Goal: Browse casually: Explore the website without a specific task or goal

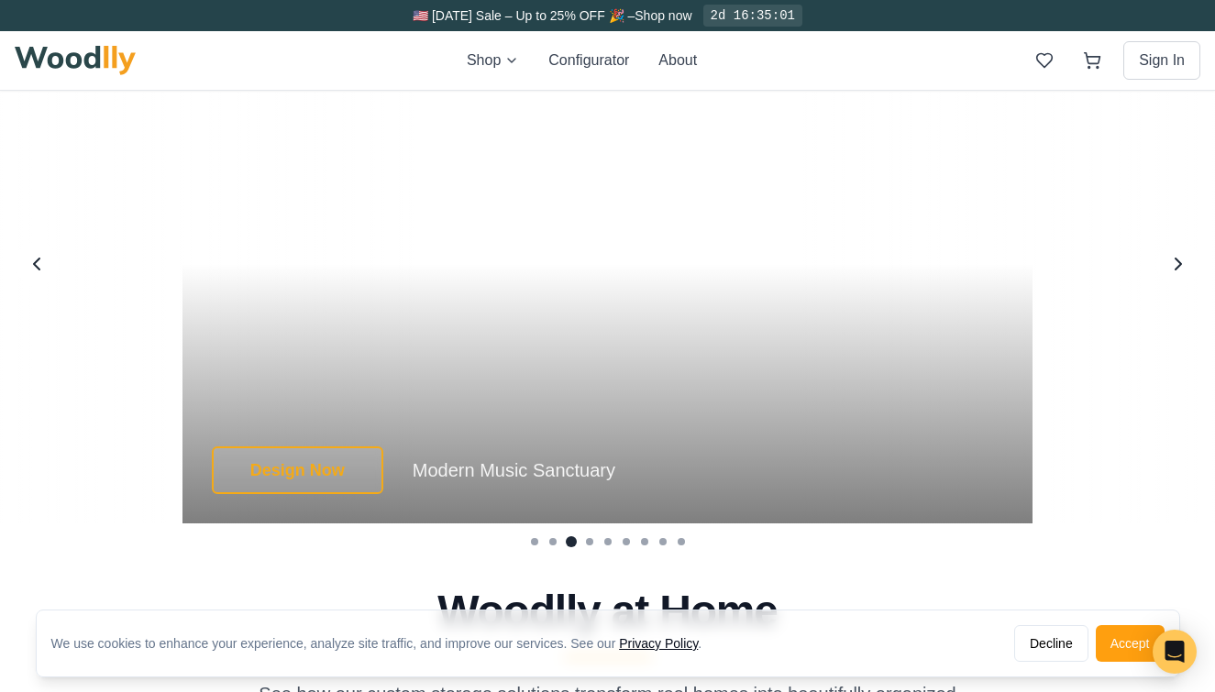
scroll to position [3399, 0]
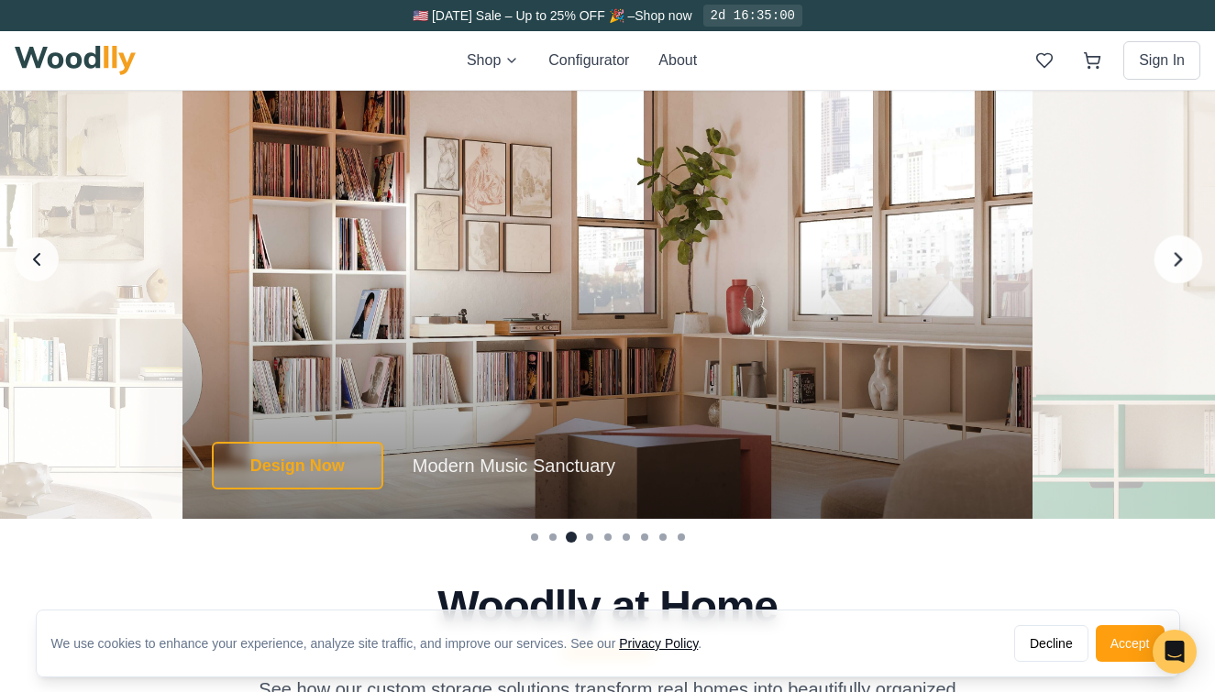
click at [1184, 269] on icon "Next image" at bounding box center [1178, 259] width 24 height 24
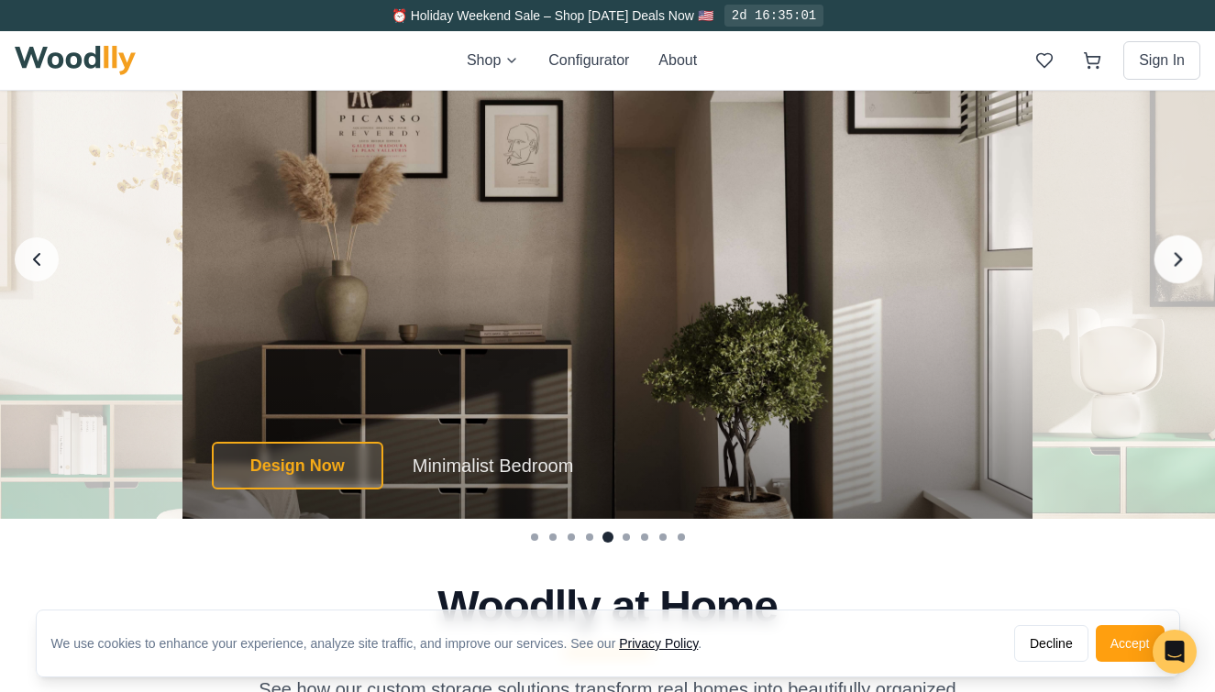
click at [1184, 269] on icon "Next image" at bounding box center [1178, 259] width 24 height 24
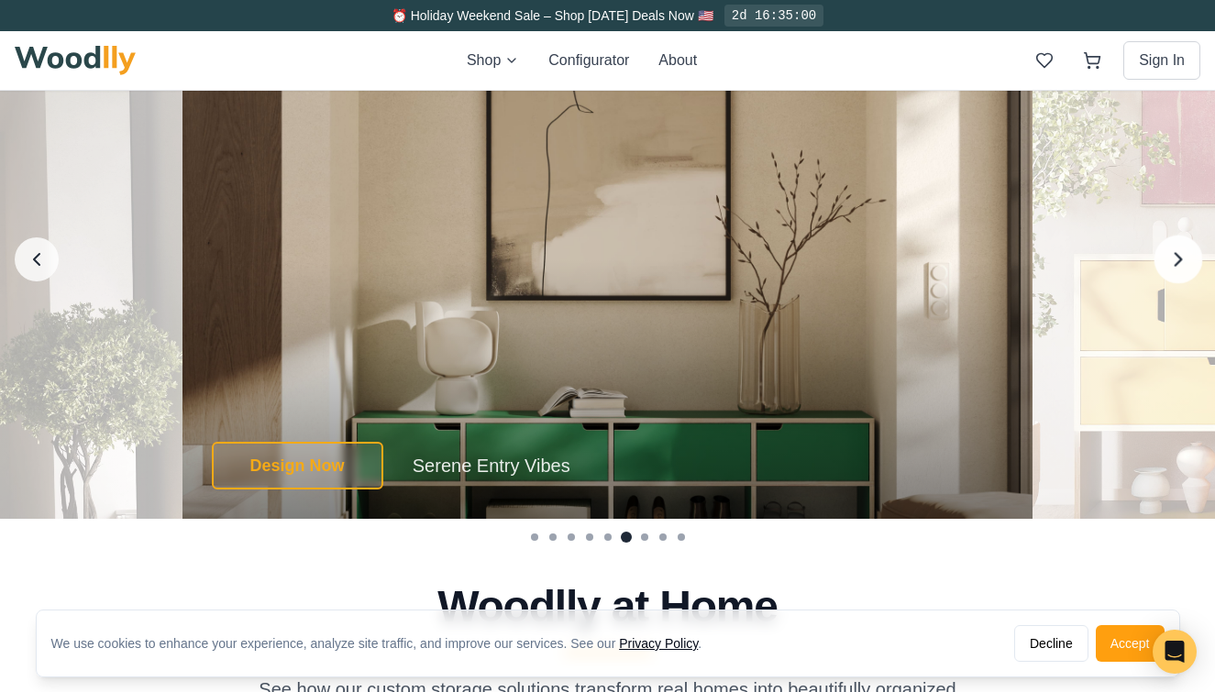
click at [1184, 269] on icon "Next image" at bounding box center [1178, 259] width 24 height 24
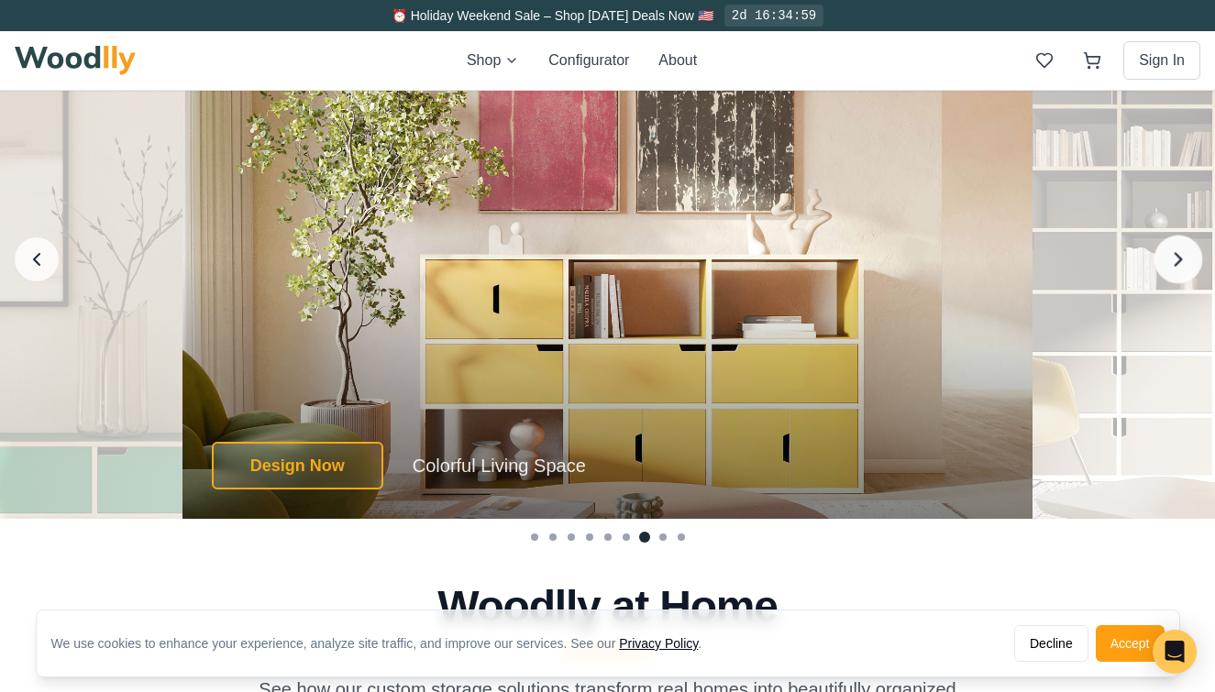
click at [1184, 269] on icon "Next image" at bounding box center [1178, 259] width 24 height 24
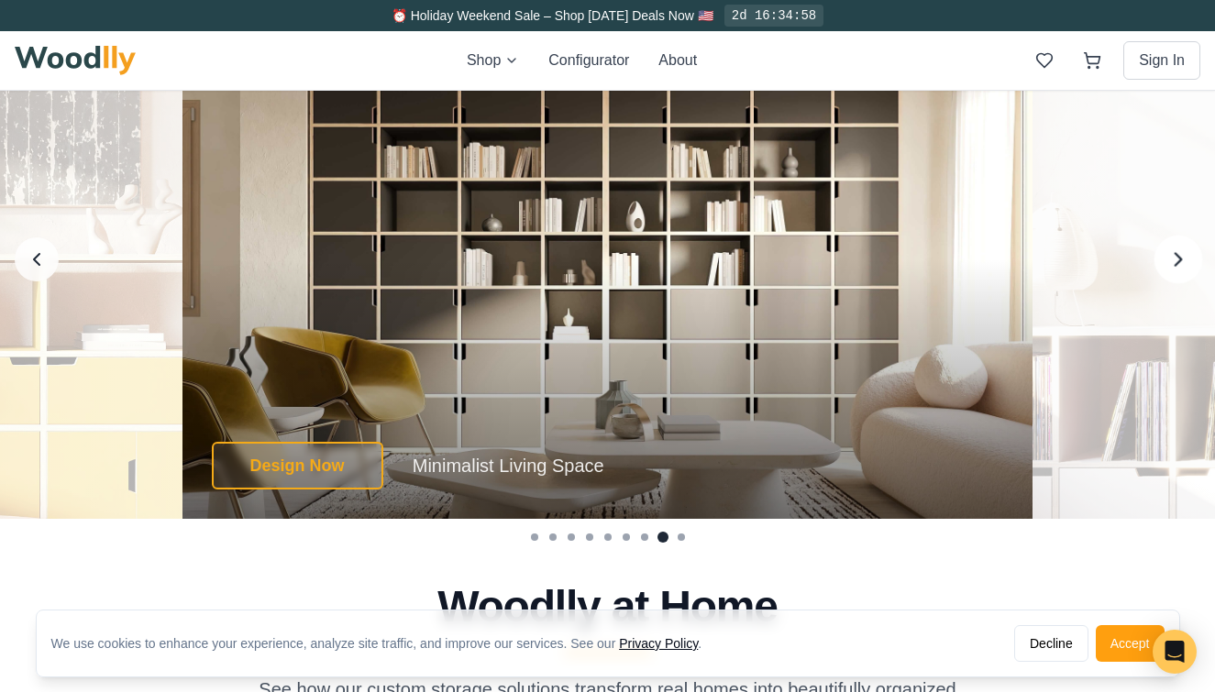
click at [1184, 269] on icon "Next image" at bounding box center [1178, 259] width 24 height 24
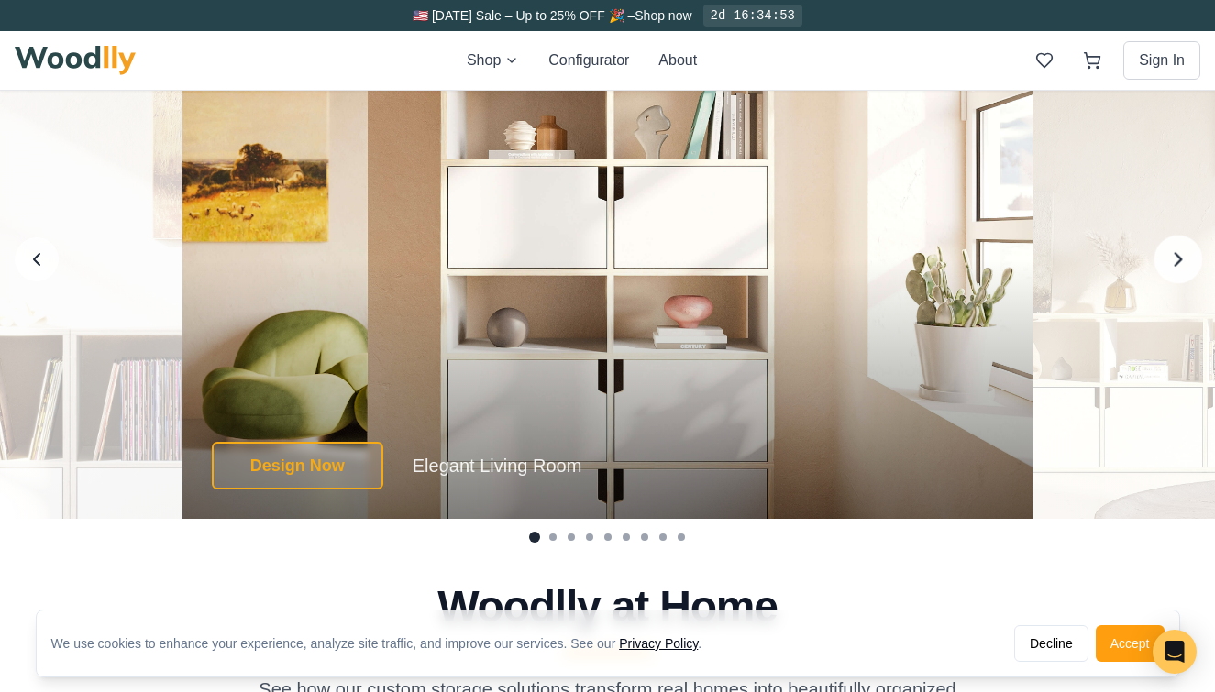
click at [1184, 269] on icon "Next image" at bounding box center [1178, 259] width 24 height 24
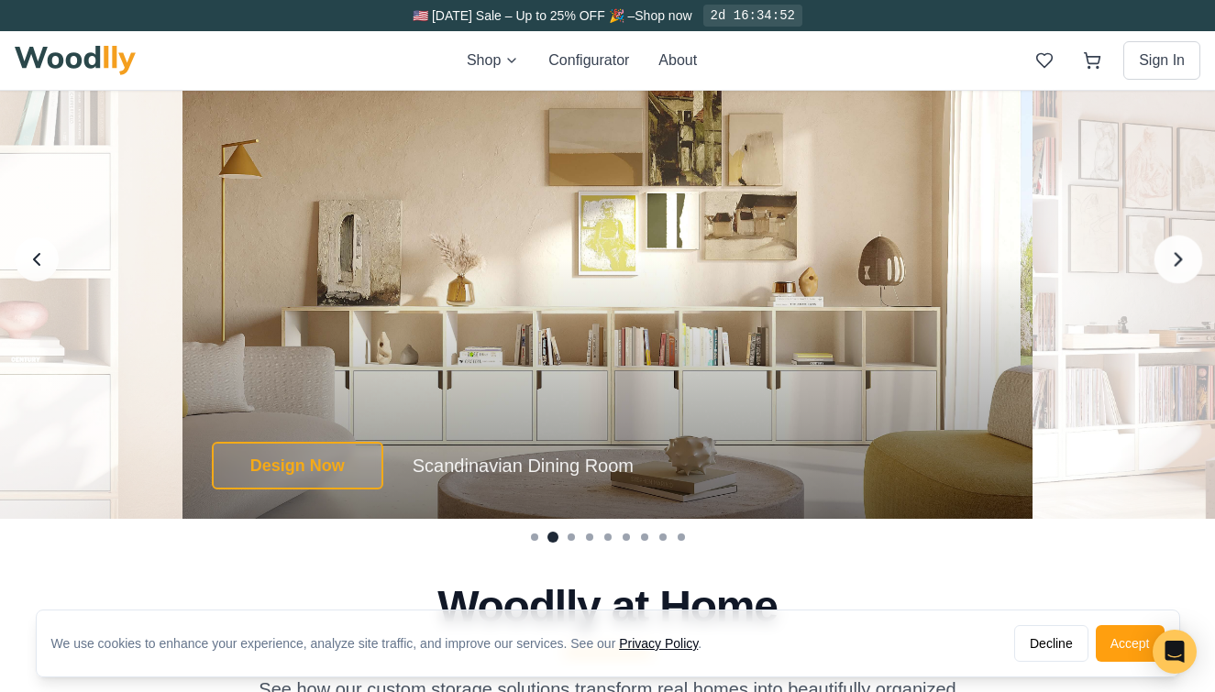
click at [1184, 269] on icon "Next image" at bounding box center [1178, 259] width 24 height 24
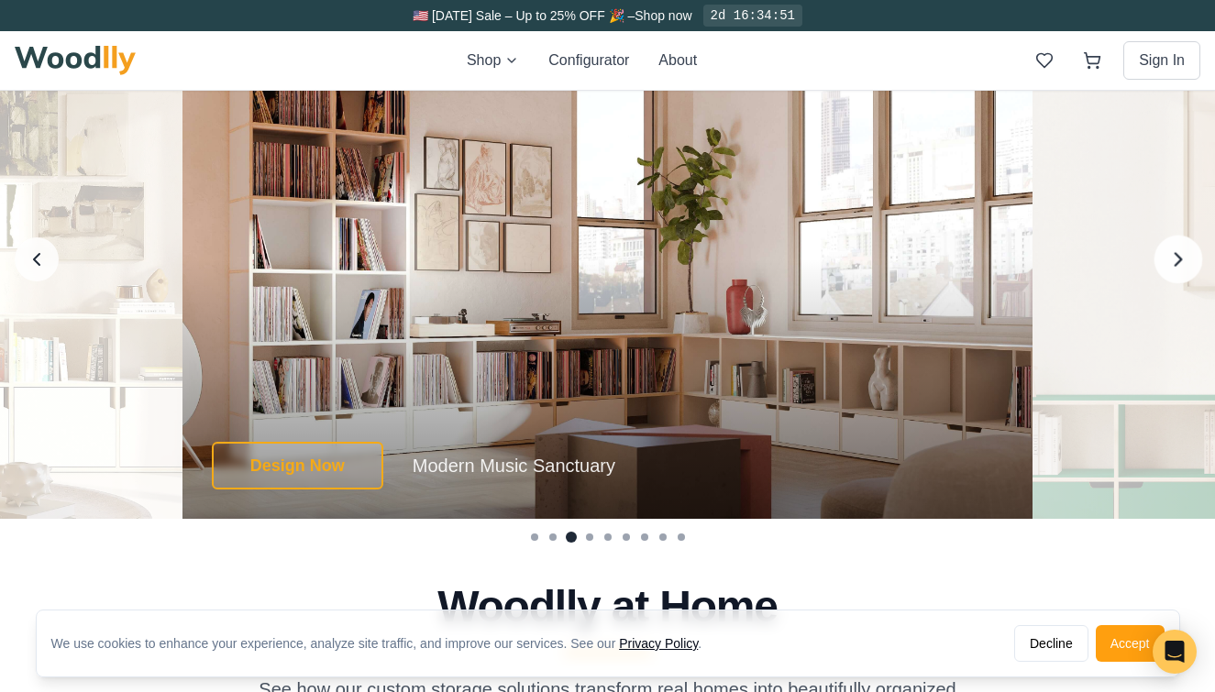
click at [1184, 269] on icon "Next image" at bounding box center [1178, 259] width 24 height 24
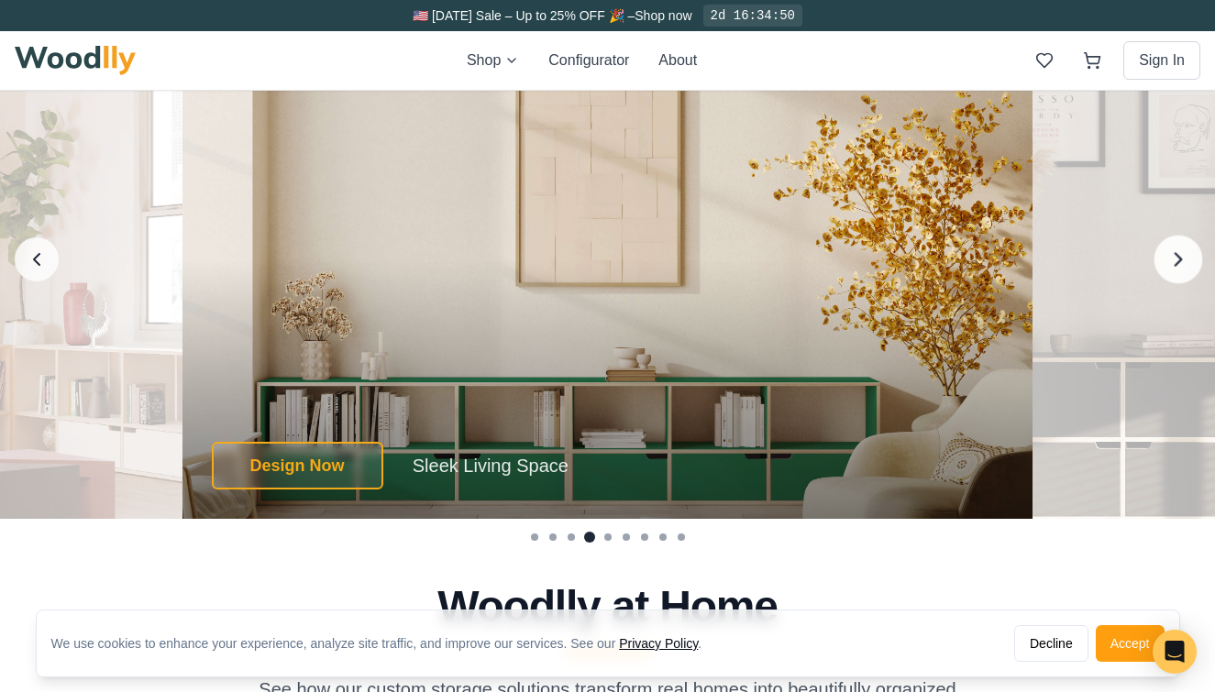
click at [1184, 269] on icon "Next image" at bounding box center [1178, 259] width 24 height 24
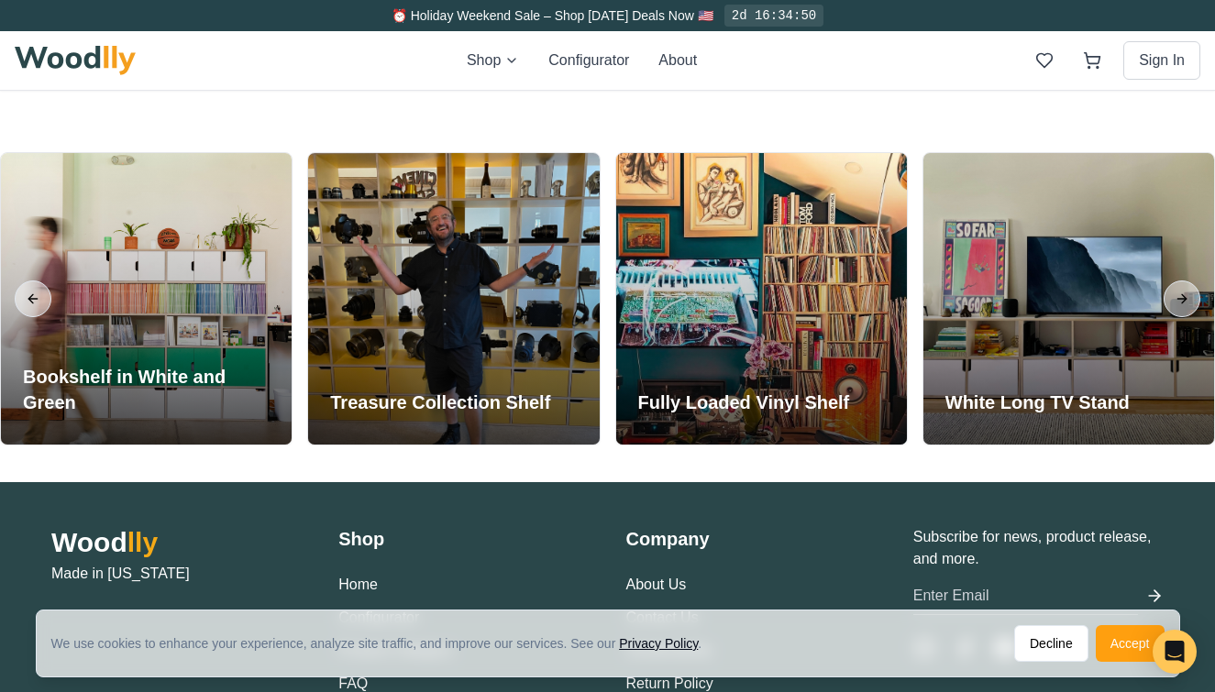
scroll to position [4037, 0]
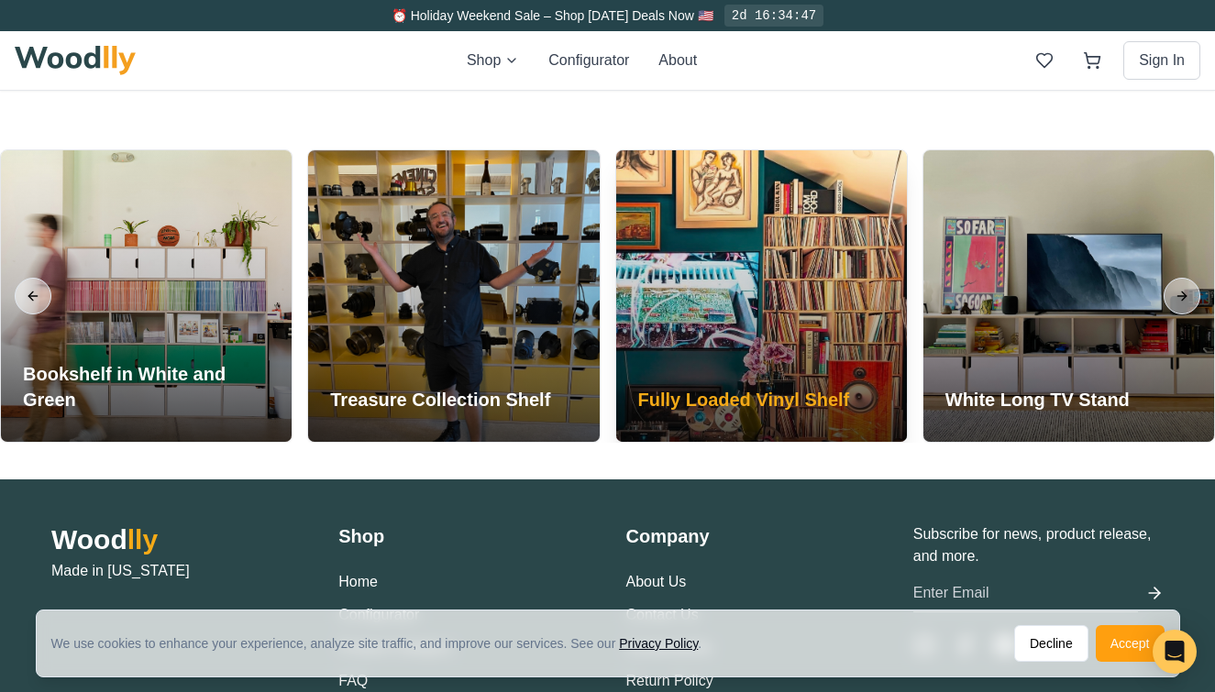
click at [740, 388] on h3 "Fully Loaded Vinyl Shelf" at bounding box center [744, 400] width 212 height 26
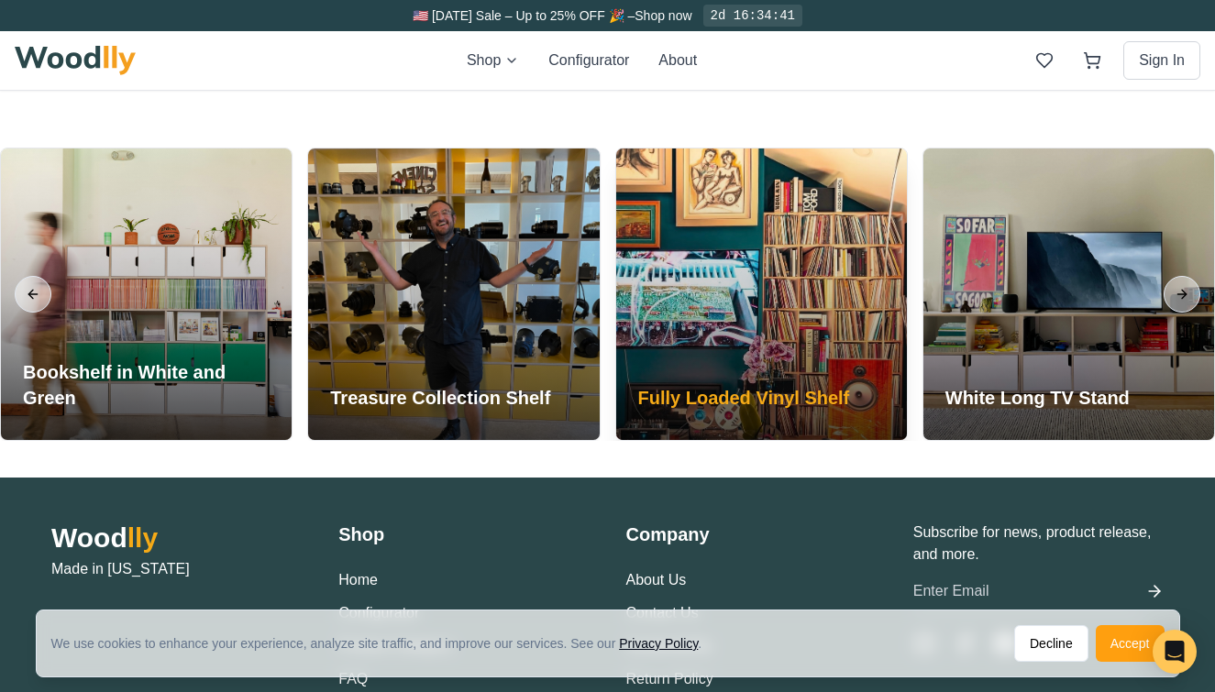
click at [740, 388] on h3 "Fully Loaded Vinyl Shelf" at bounding box center [744, 398] width 212 height 26
click at [753, 342] on div at bounding box center [761, 295] width 291 height 292
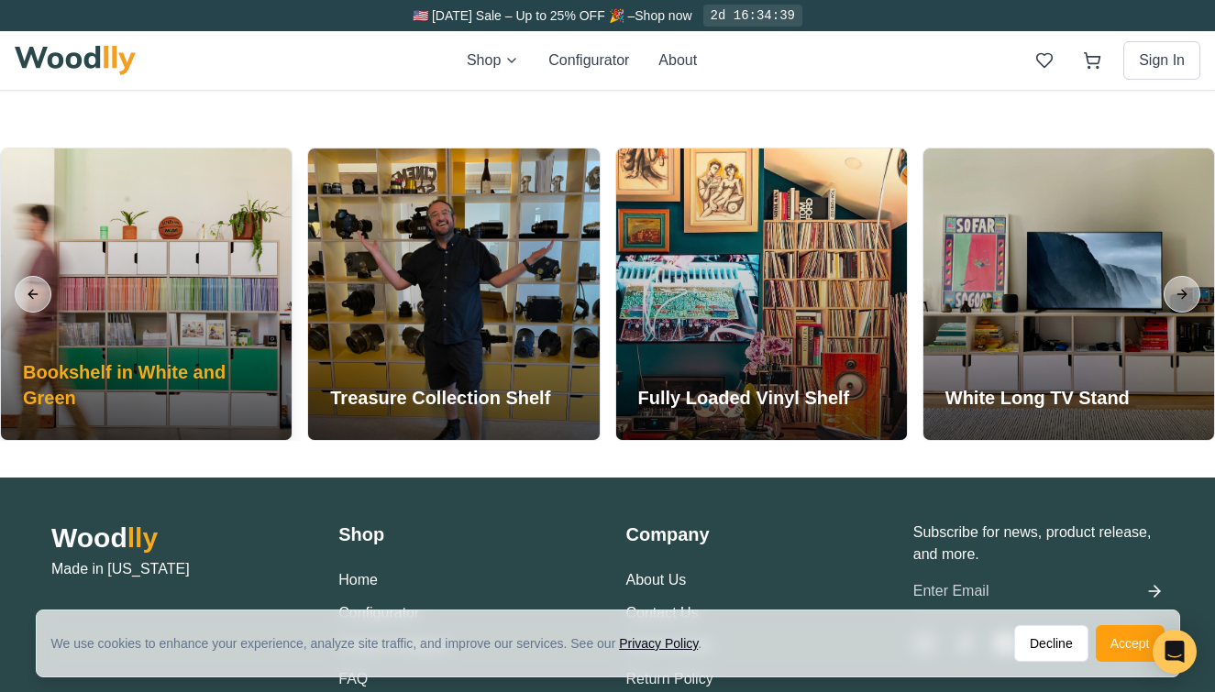
click at [186, 370] on h3 "Bookshelf in White and Green" at bounding box center [146, 384] width 247 height 51
